Goal: Task Accomplishment & Management: Use online tool/utility

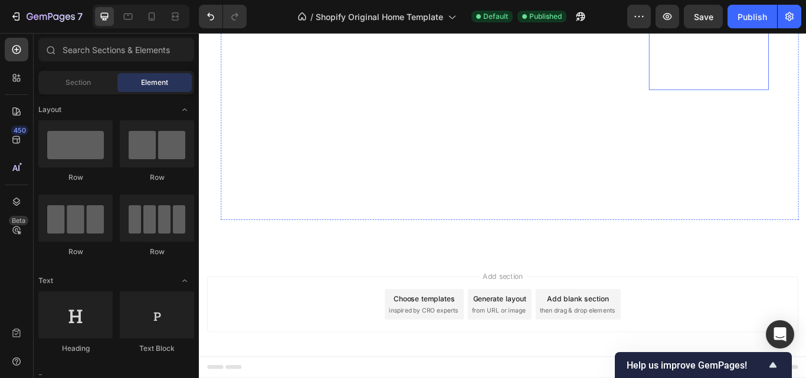
scroll to position [4027, 0]
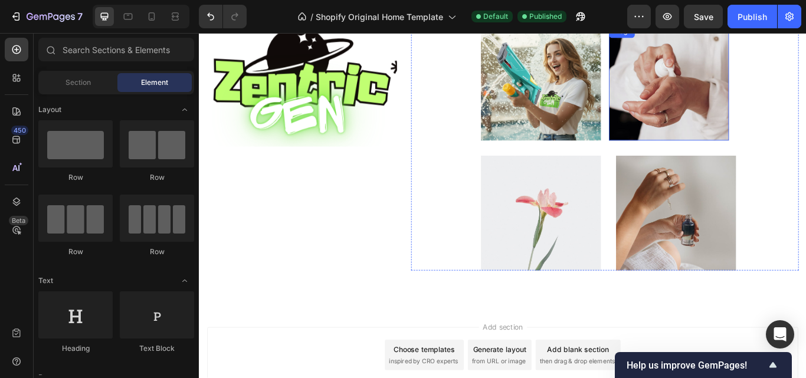
click at [735, 111] on img at bounding box center [747, 92] width 140 height 134
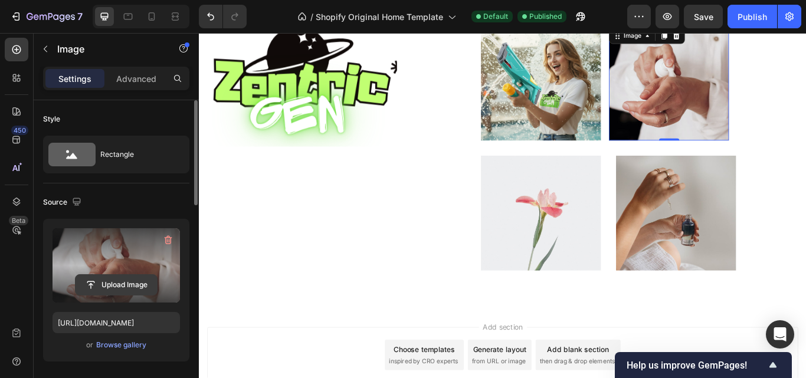
click at [122, 281] on input "file" at bounding box center [116, 285] width 81 height 20
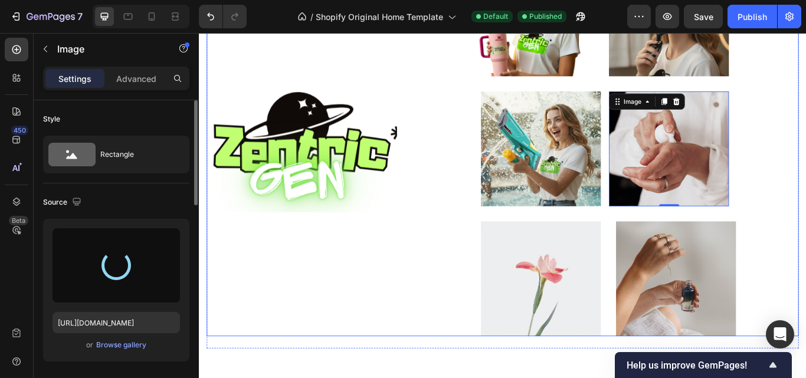
scroll to position [3909, 0]
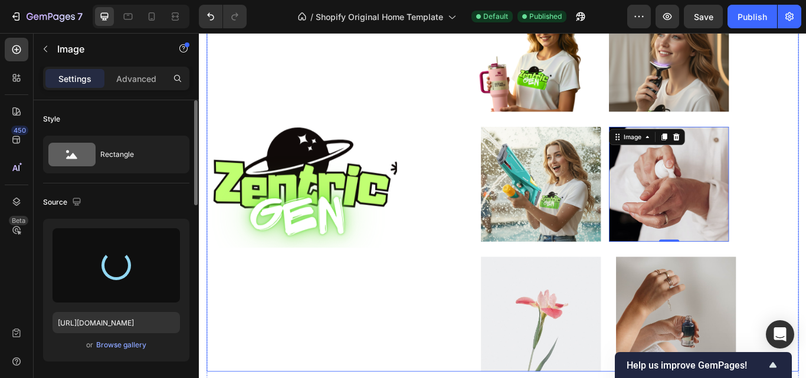
type input "[URL][DOMAIN_NAME]"
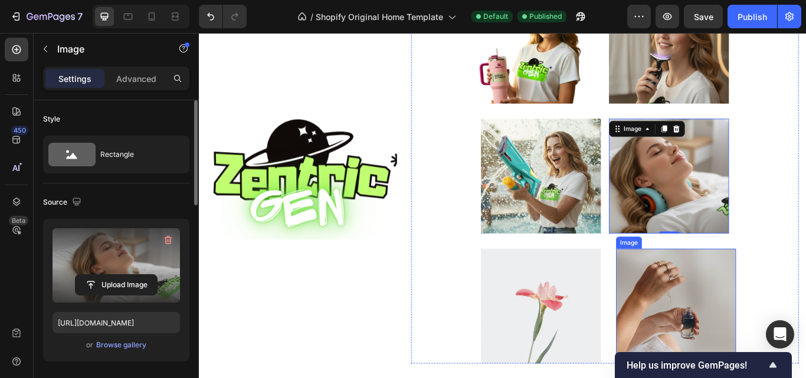
scroll to position [4027, 0]
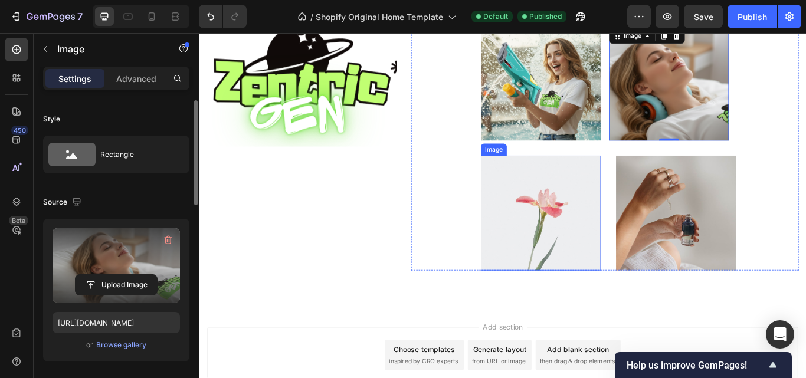
click at [591, 254] on img at bounding box center [598, 243] width 140 height 134
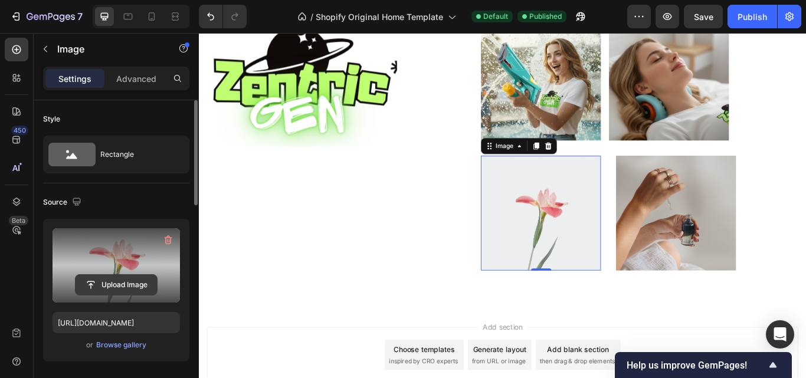
click at [139, 279] on input "file" at bounding box center [116, 285] width 81 height 20
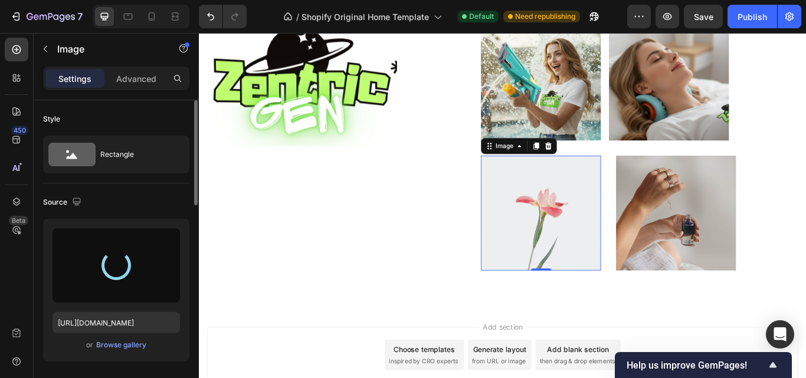
type input "[URL][DOMAIN_NAME]"
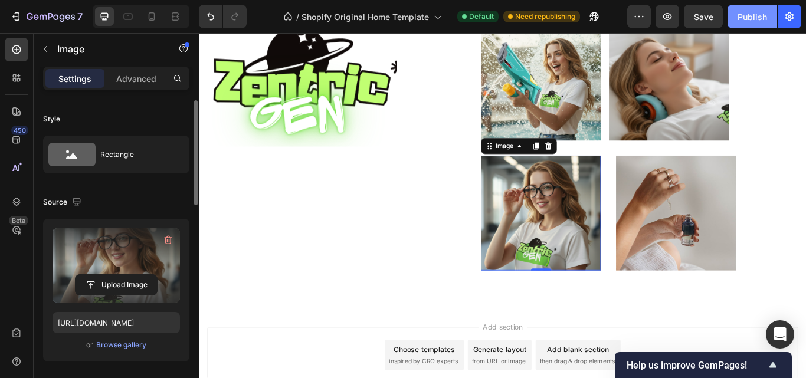
click at [752, 12] on div "Publish" at bounding box center [753, 17] width 30 height 12
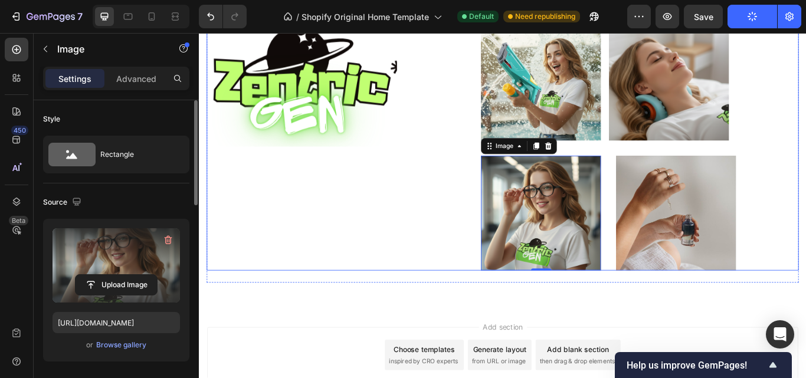
click at [296, 200] on div "Image" at bounding box center [319, 91] width 222 height 437
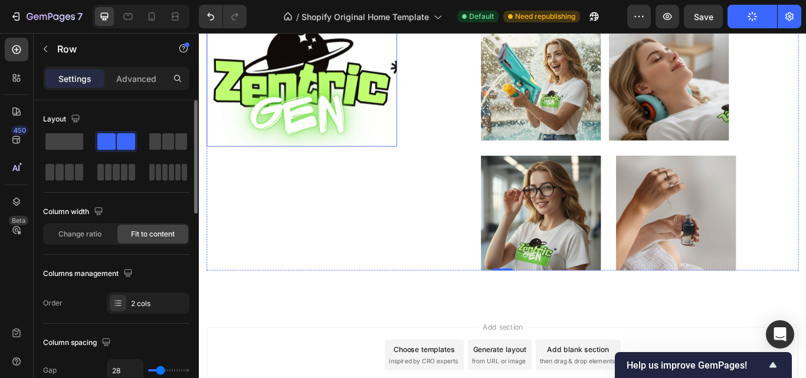
click at [314, 122] on img at bounding box center [319, 92] width 222 height 148
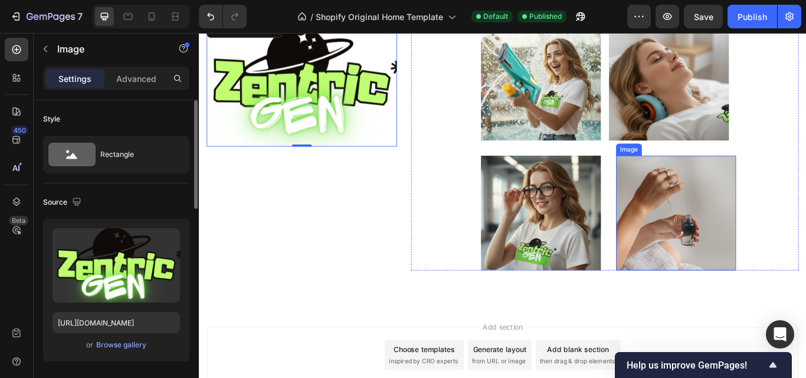
click at [750, 226] on img at bounding box center [755, 243] width 140 height 134
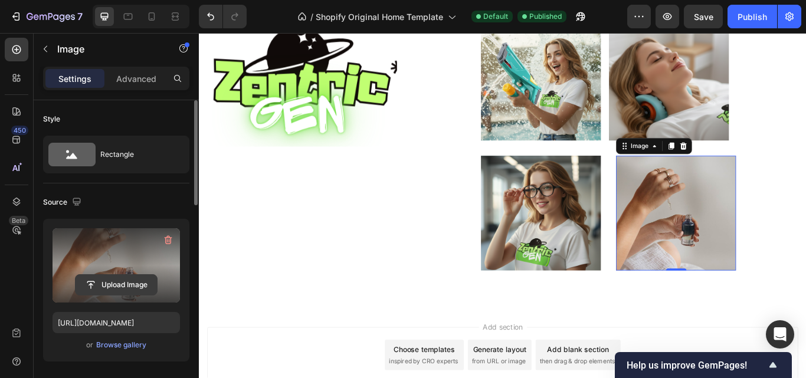
click at [118, 277] on input "file" at bounding box center [116, 285] width 81 height 20
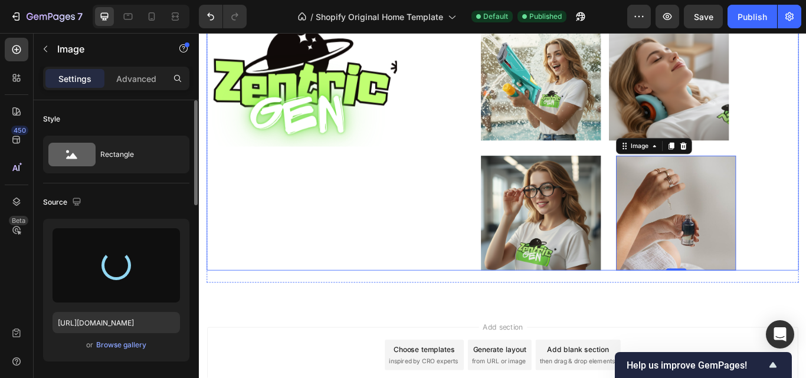
type input "[URL][DOMAIN_NAME]"
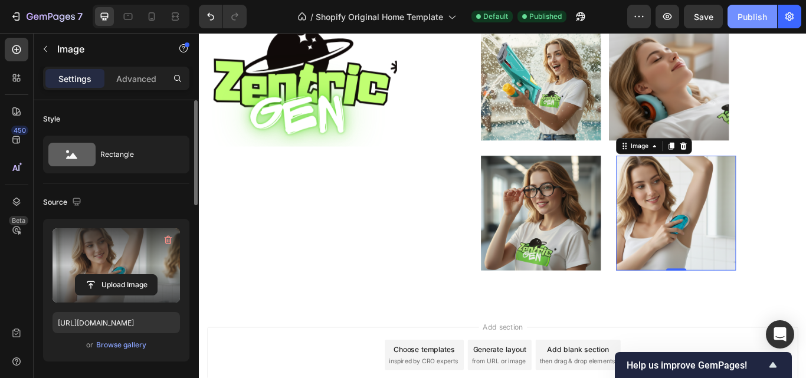
drag, startPoint x: 733, startPoint y: 18, endPoint x: 558, endPoint y: 14, distance: 174.8
click at [733, 18] on button "Publish" at bounding box center [753, 17] width 50 height 24
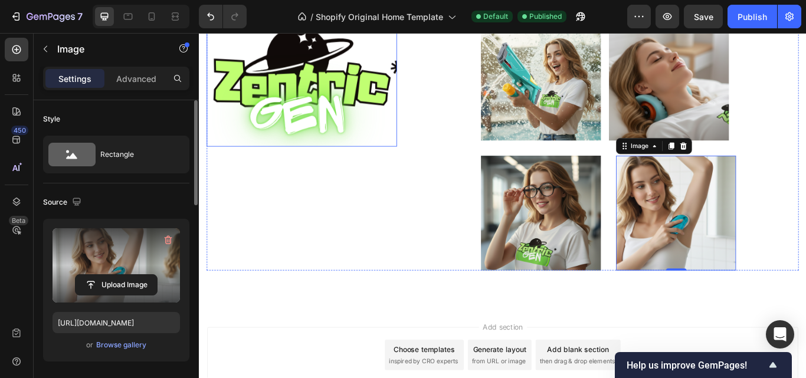
click at [366, 77] on img at bounding box center [319, 92] width 222 height 148
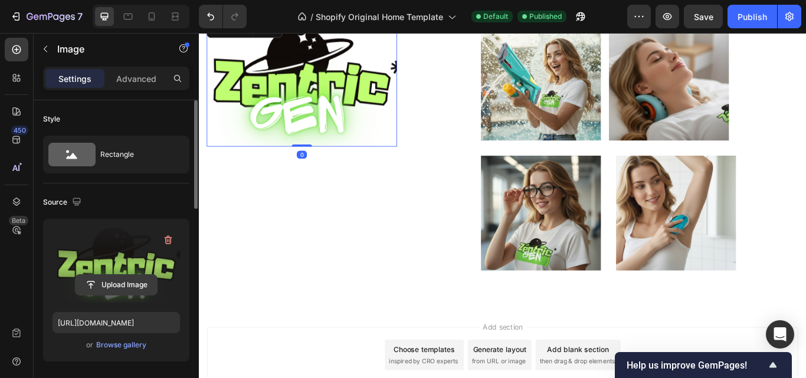
click at [112, 292] on input "file" at bounding box center [116, 285] width 81 height 20
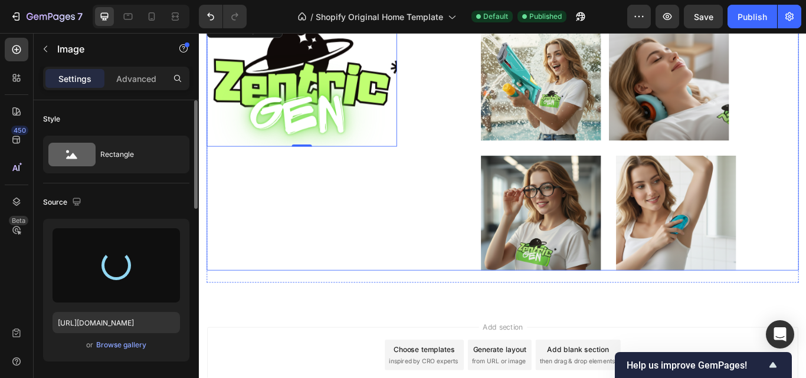
scroll to position [3909, 0]
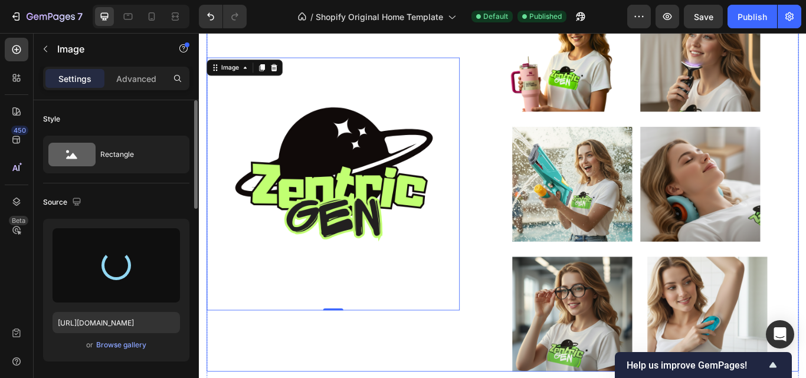
type input "[URL][DOMAIN_NAME]"
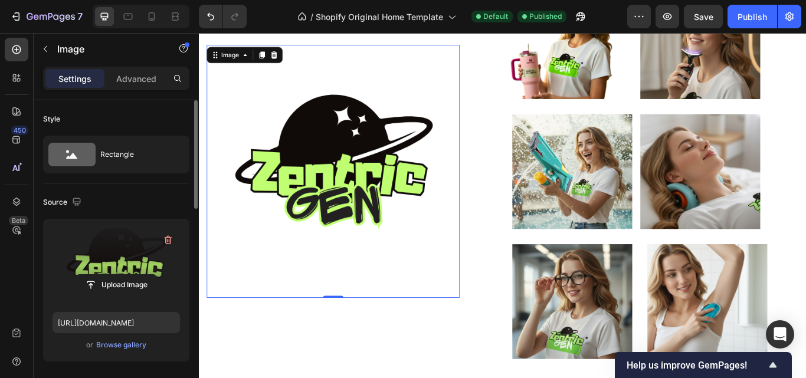
scroll to position [3953, 0]
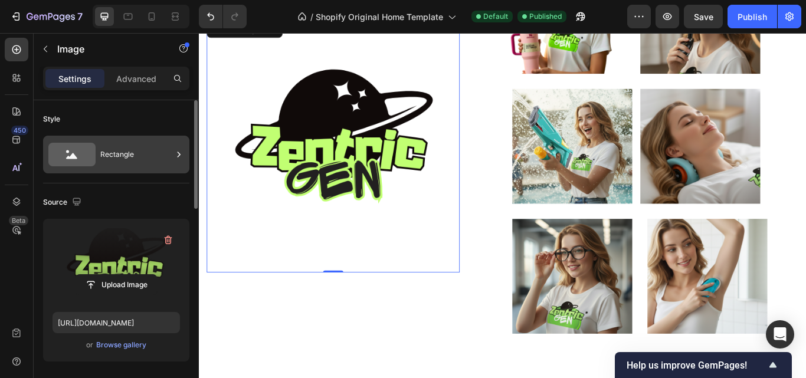
click at [146, 160] on div "Rectangle" at bounding box center [136, 154] width 72 height 27
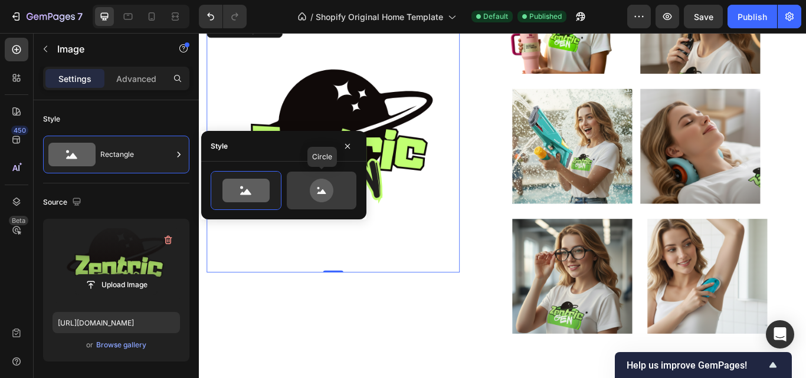
click at [290, 188] on div at bounding box center [322, 191] width 70 height 38
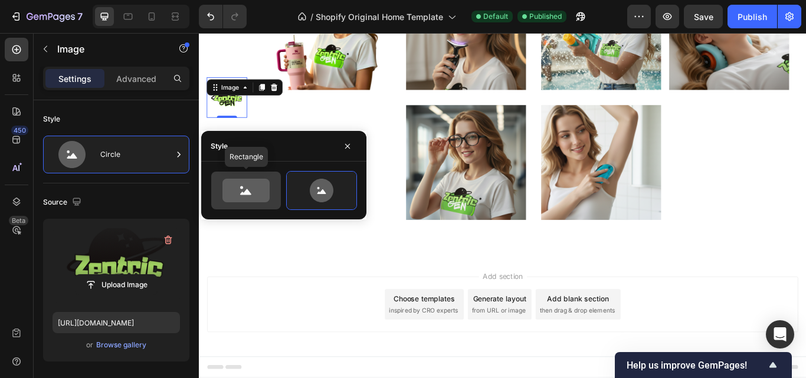
click at [247, 197] on icon at bounding box center [245, 191] width 47 height 24
type input "100"
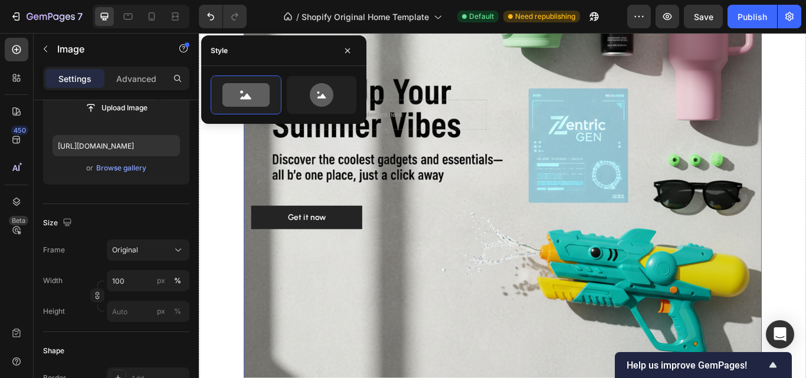
scroll to position [2647, 0]
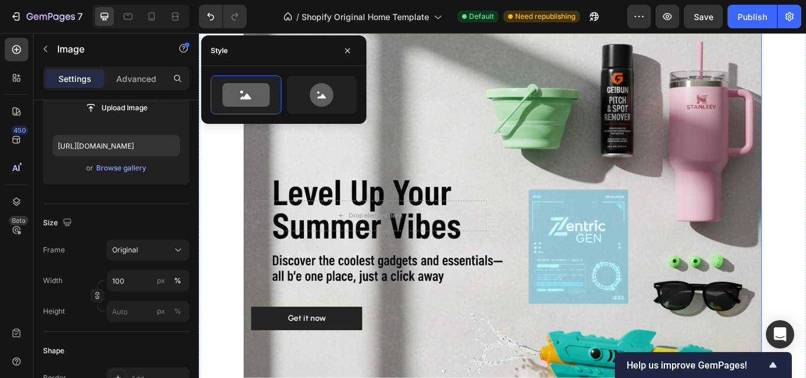
click at [587, 210] on div "Drop element here Row Get it now Button" at bounding box center [553, 260] width 587 height 240
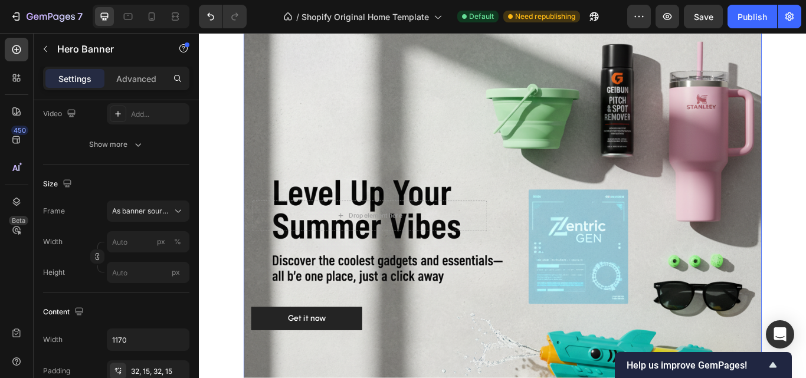
scroll to position [0, 0]
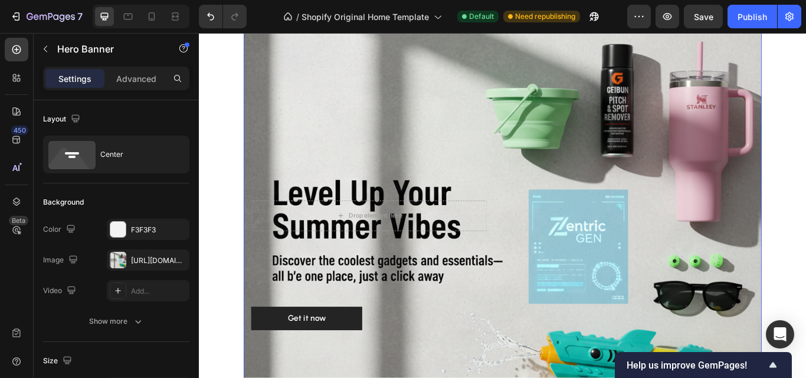
click at [621, 97] on div "Overlay" at bounding box center [553, 260] width 604 height 604
click at [443, 181] on div "Drop element here Row" at bounding box center [397, 246] width 274 height 212
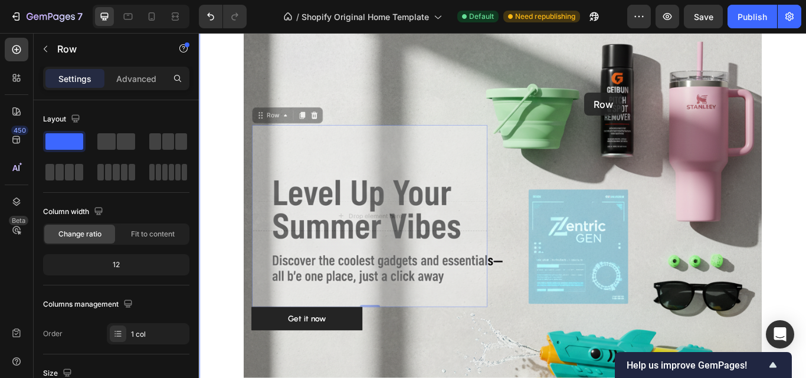
drag, startPoint x: 274, startPoint y: 133, endPoint x: 649, endPoint y: 103, distance: 375.4
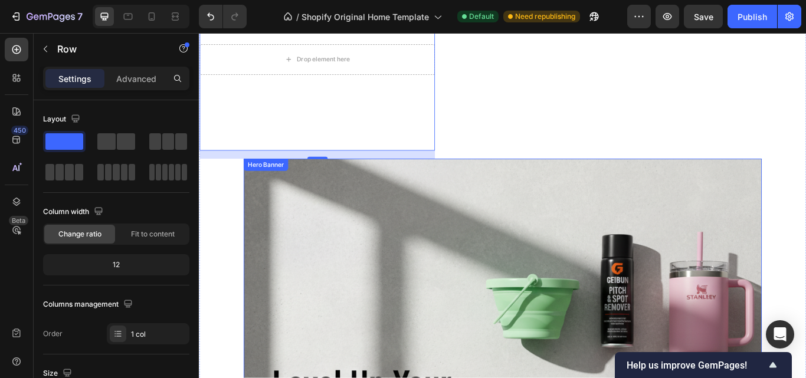
scroll to position [2869, 0]
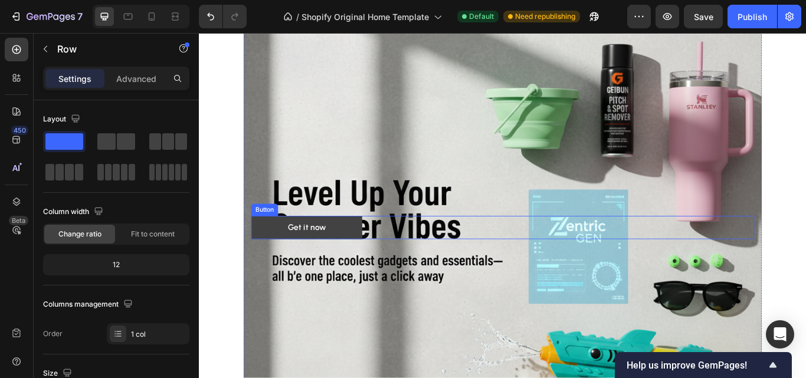
click at [363, 256] on link "Get it now" at bounding box center [324, 260] width 129 height 27
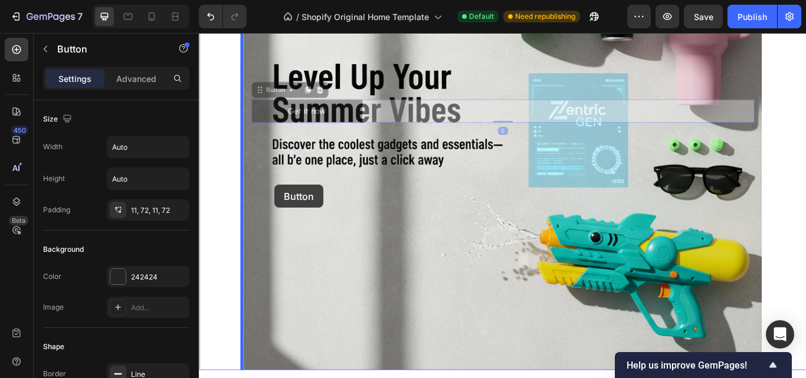
scroll to position [3042, 0]
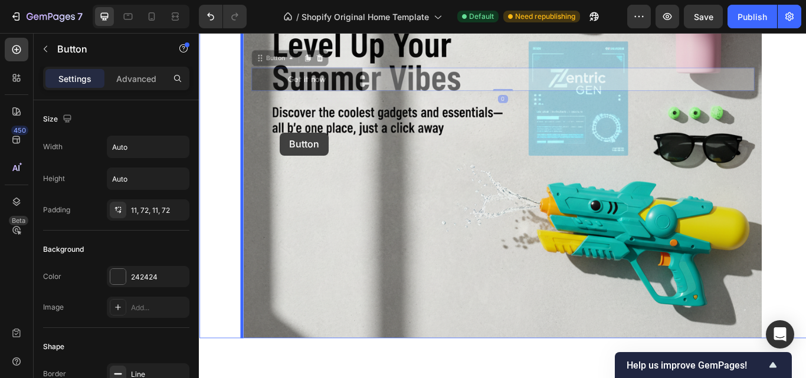
drag, startPoint x: 363, startPoint y: 256, endPoint x: 293, endPoint y: 149, distance: 127.0
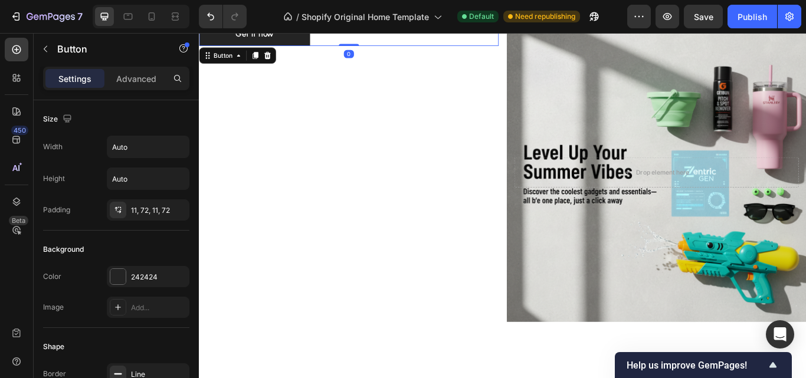
scroll to position [2688, 0]
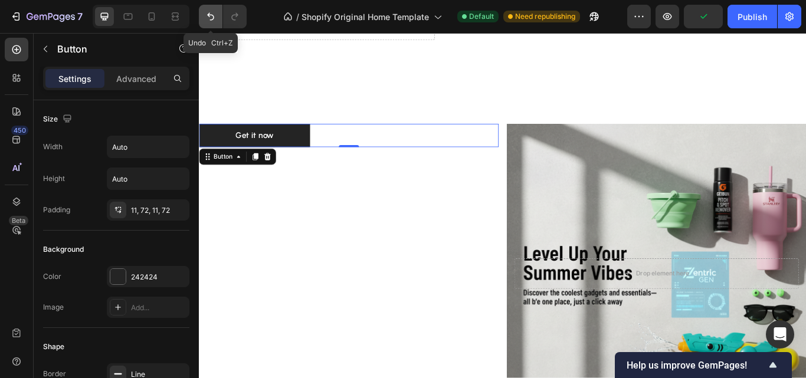
click at [219, 19] on button "Undo/Redo" at bounding box center [211, 17] width 24 height 24
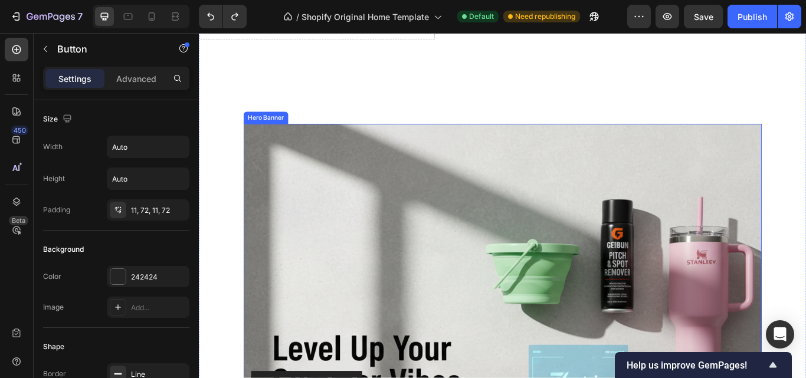
scroll to position [2806, 0]
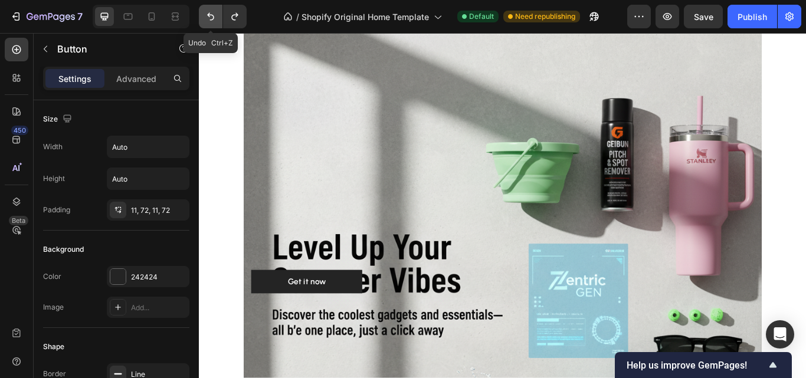
click at [217, 18] on icon "Undo/Redo" at bounding box center [211, 17] width 12 height 12
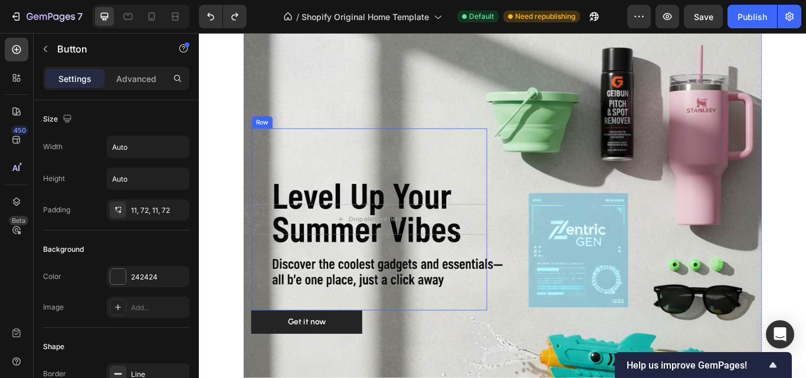
scroll to position [2702, 0]
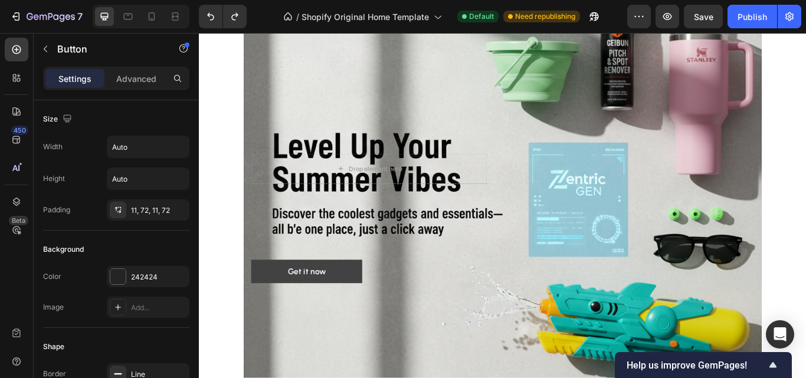
click at [366, 315] on link "Get it now" at bounding box center [324, 311] width 129 height 27
click at [402, 312] on div "Get it now Button" at bounding box center [553, 311] width 587 height 27
click at [415, 312] on div "Get it now Button" at bounding box center [553, 311] width 587 height 27
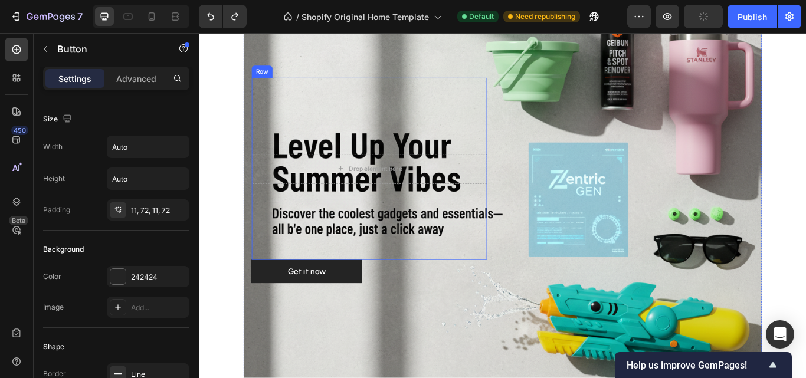
click at [376, 277] on div "Drop element here Row" at bounding box center [397, 192] width 274 height 212
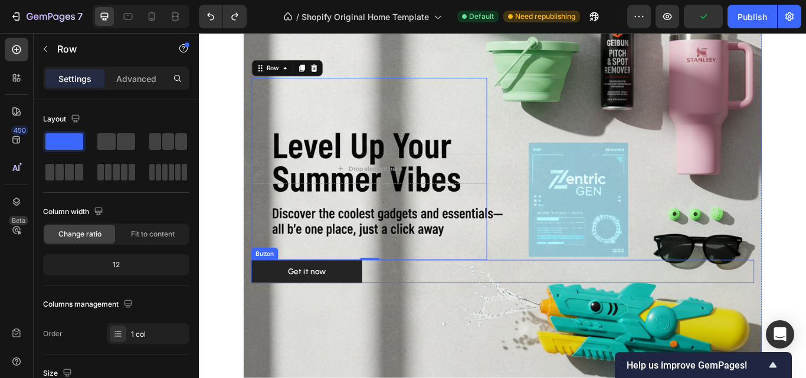
click at [435, 318] on div "Get it now Button" at bounding box center [553, 311] width 587 height 27
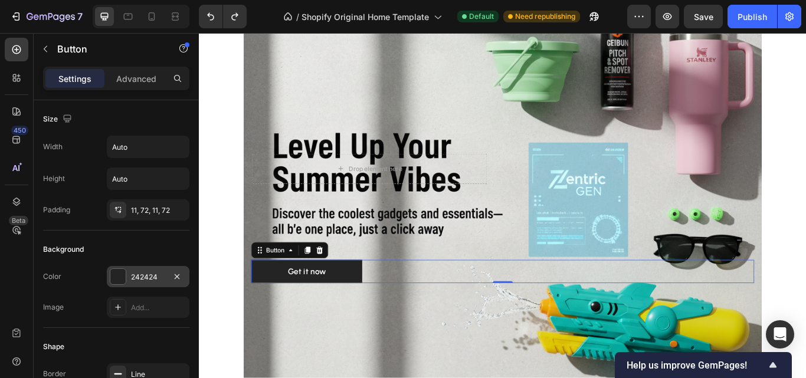
click at [152, 279] on div "242424" at bounding box center [148, 277] width 34 height 11
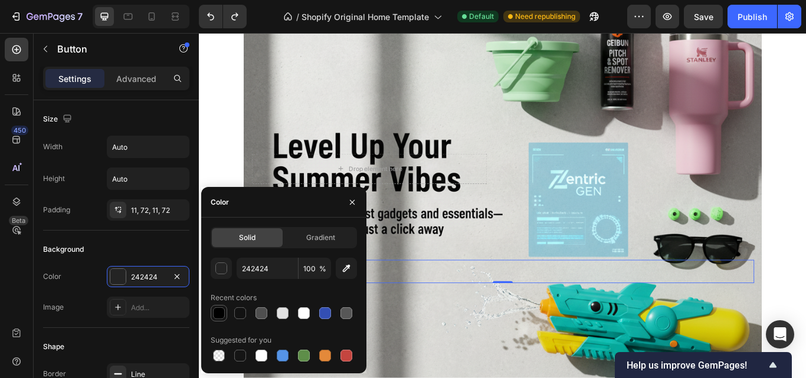
click at [216, 316] on div at bounding box center [219, 313] width 12 height 12
type input "000000"
click at [427, 361] on div "Overlay" at bounding box center [553, 205] width 604 height 604
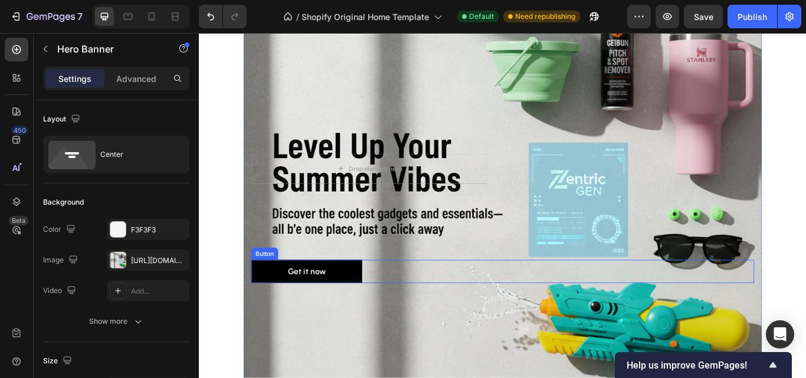
click at [444, 312] on div "Get it now Button" at bounding box center [553, 311] width 587 height 27
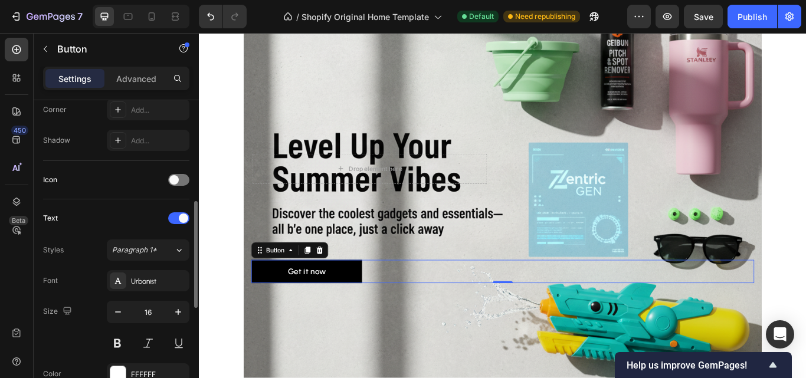
scroll to position [354, 0]
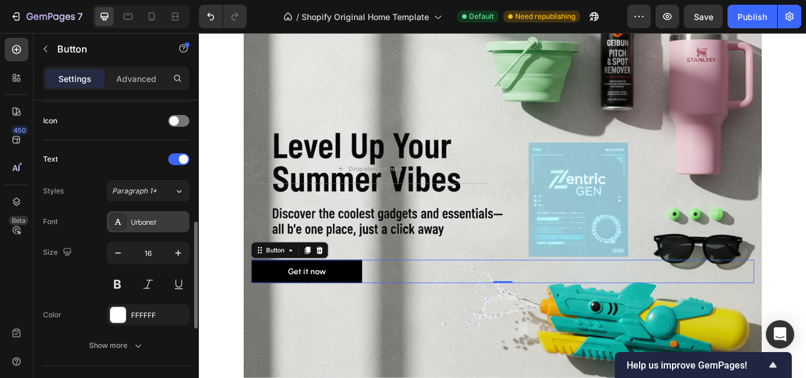
click at [141, 220] on div "Urbanist" at bounding box center [158, 222] width 55 height 11
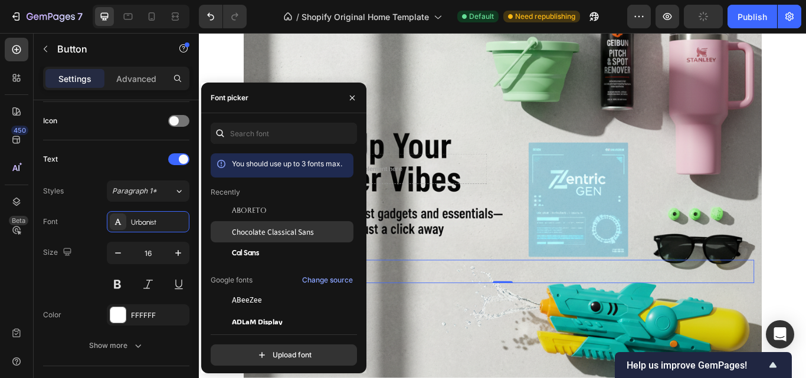
click at [257, 231] on span "Chocolate Classical Sans" at bounding box center [273, 232] width 82 height 11
click at [450, 344] on div "Overlay" at bounding box center [553, 205] width 604 height 604
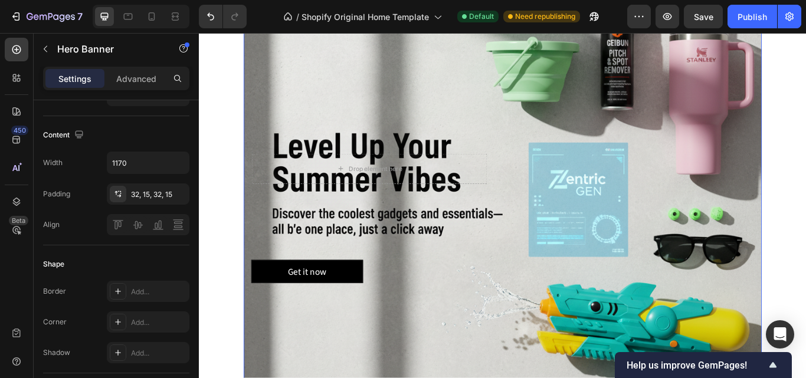
scroll to position [0, 0]
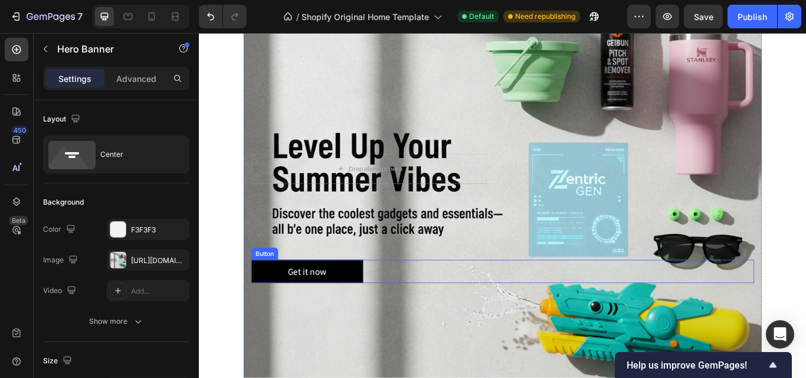
click at [414, 316] on div "Get it now Button" at bounding box center [553, 311] width 587 height 27
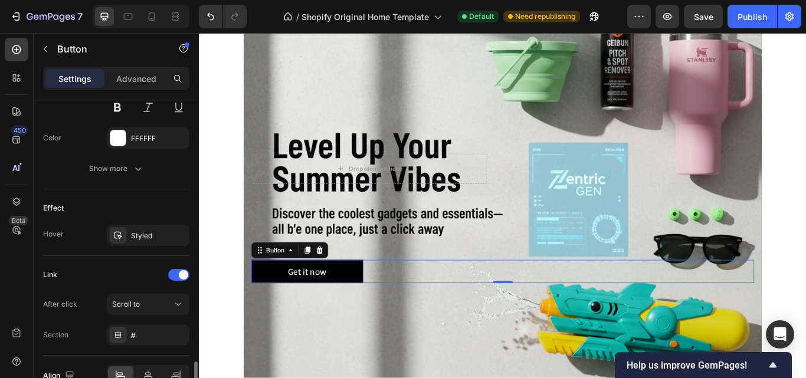
scroll to position [590, 0]
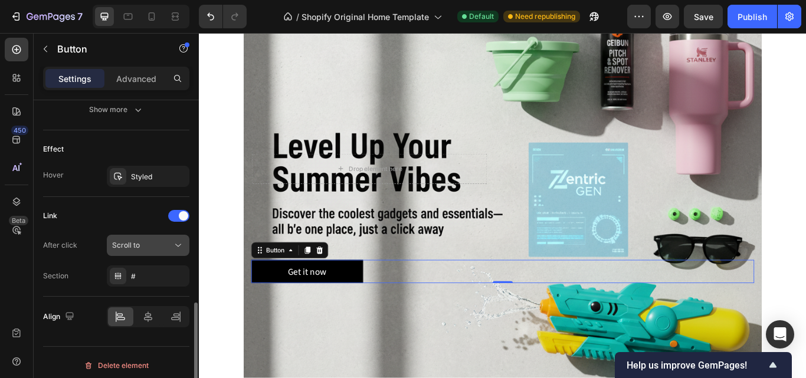
click at [130, 244] on span "Scroll to" at bounding box center [126, 245] width 28 height 9
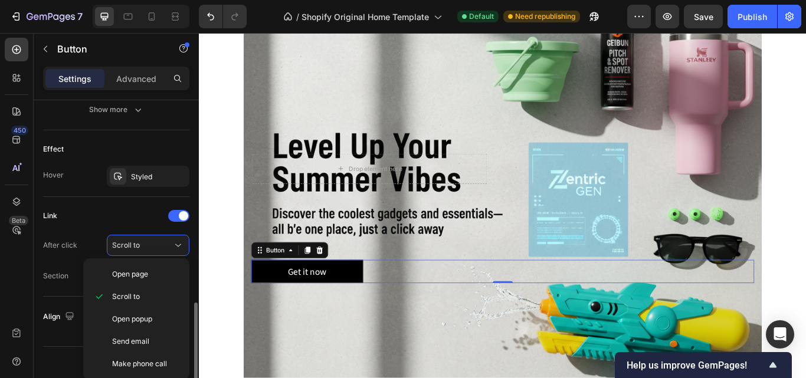
click at [115, 211] on div "Link" at bounding box center [116, 216] width 146 height 19
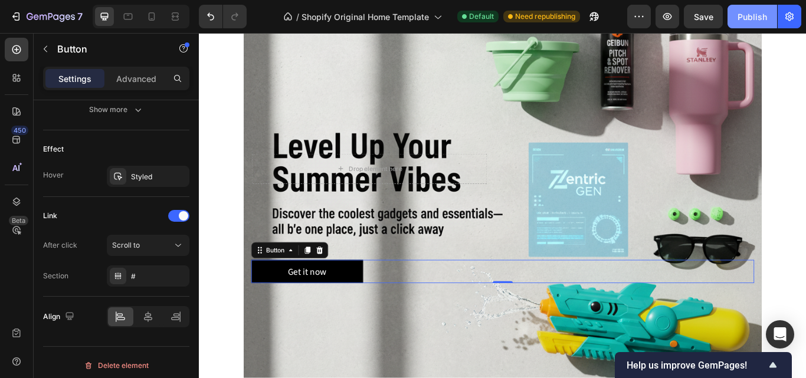
click at [739, 23] on button "Publish" at bounding box center [753, 17] width 50 height 24
